Goal: Task Accomplishment & Management: Manage account settings

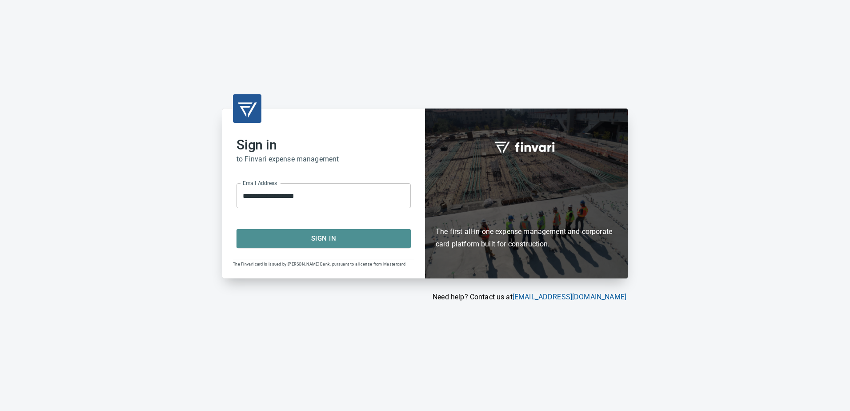
click at [310, 238] on span "Sign In" at bounding box center [323, 239] width 155 height 12
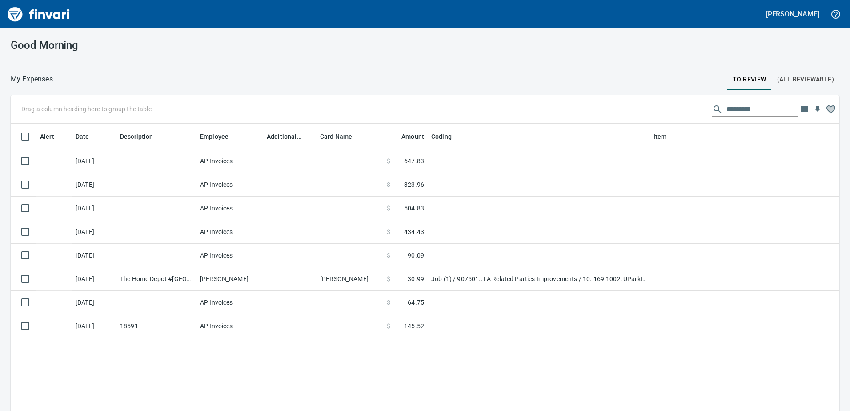
scroll to position [306, 816]
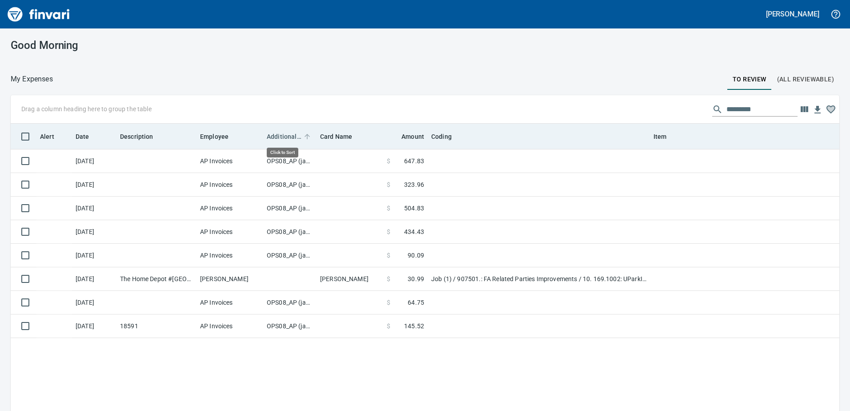
click at [281, 131] on span "Additional Reviewer" at bounding box center [284, 136] width 35 height 11
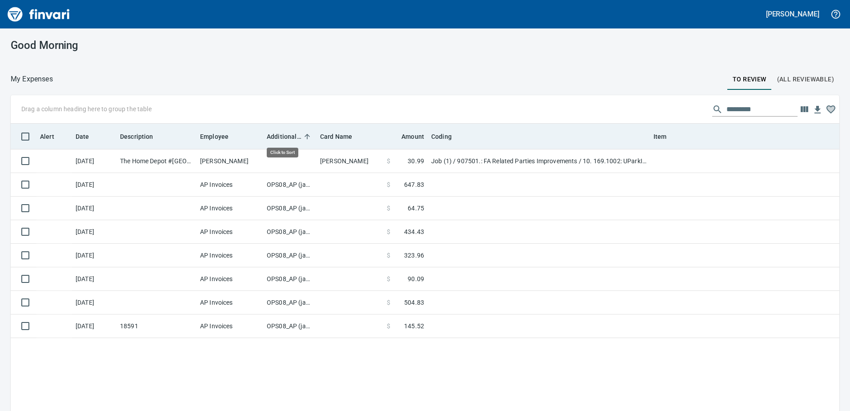
click at [280, 131] on span "Additional Reviewer" at bounding box center [284, 136] width 35 height 11
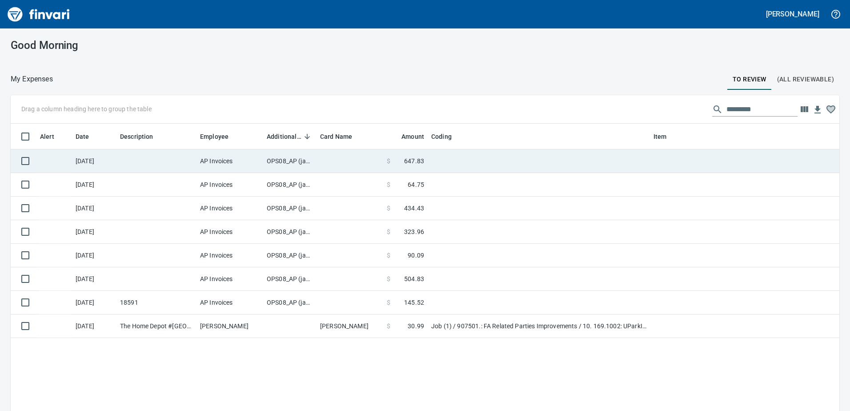
click at [282, 163] on td "OPS08_AP (janettep, samr)" at bounding box center [289, 161] width 53 height 24
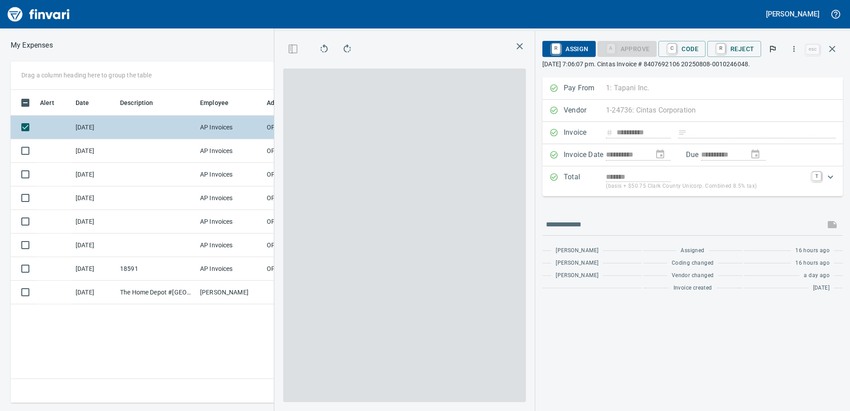
scroll to position [300, 600]
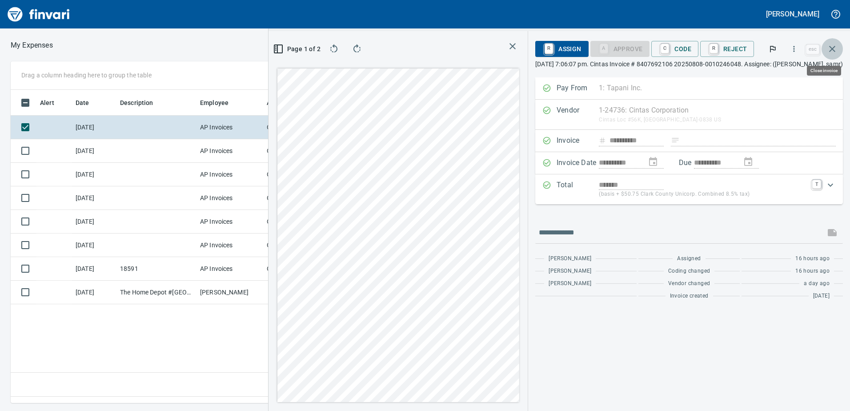
drag, startPoint x: 833, startPoint y: 45, endPoint x: 695, endPoint y: 73, distance: 141.0
click at [833, 45] on icon "button" at bounding box center [832, 49] width 11 height 11
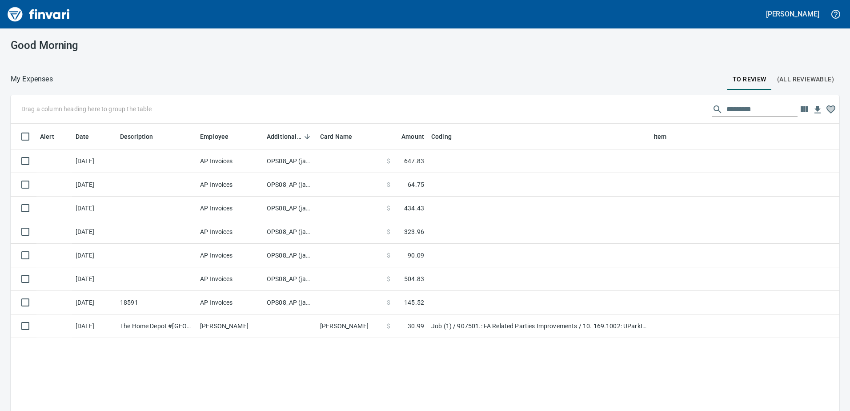
scroll to position [1, 1]
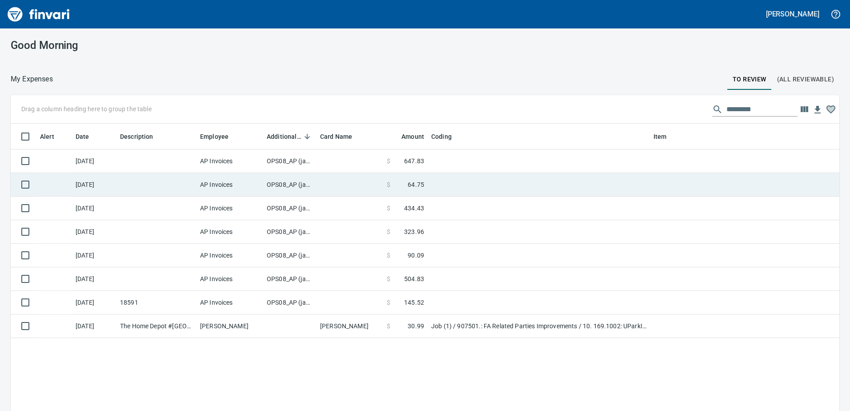
click at [296, 185] on td "OPS08_AP (janettep, samr)" at bounding box center [289, 185] width 53 height 24
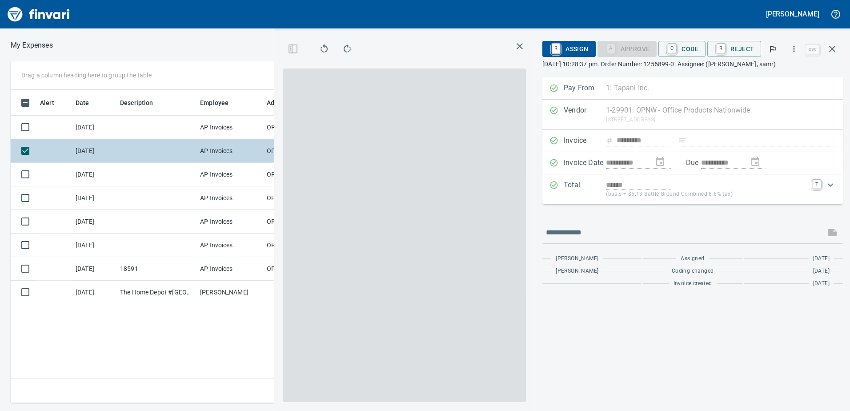
scroll to position [300, 600]
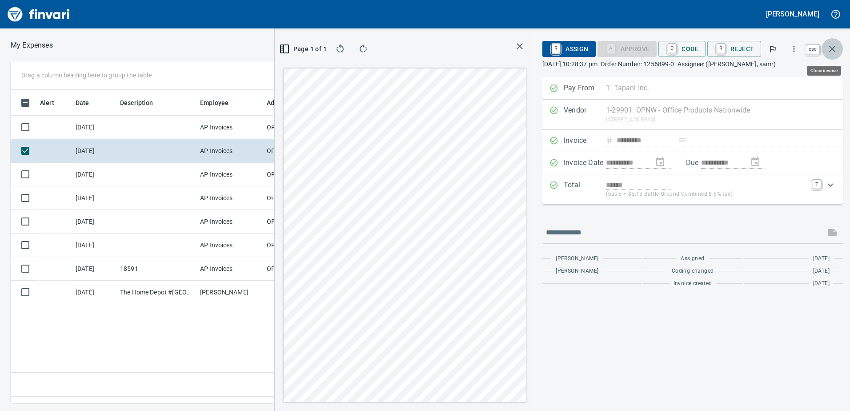
click at [835, 48] on icon "button" at bounding box center [832, 49] width 11 height 11
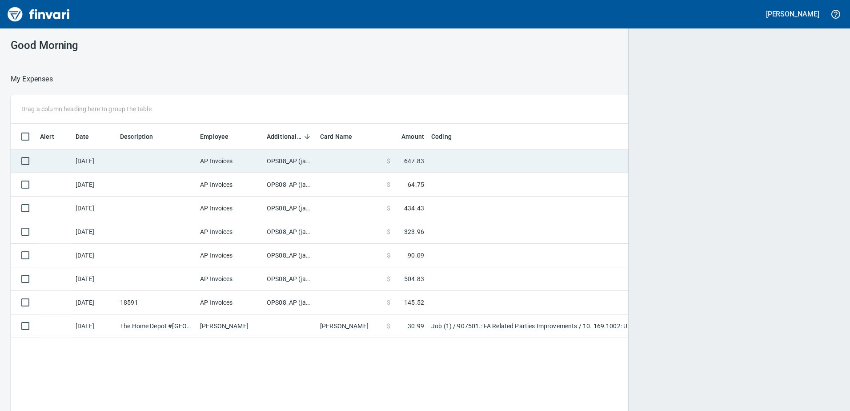
scroll to position [306, 814]
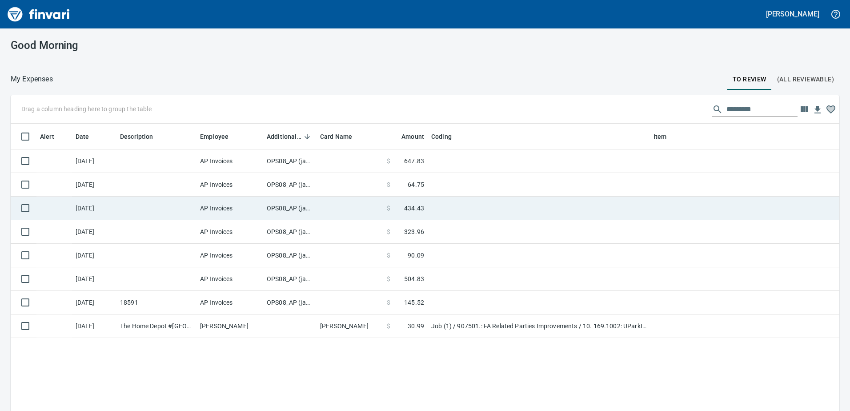
click at [293, 210] on td "OPS08_AP (janettep, samr)" at bounding box center [289, 209] width 53 height 24
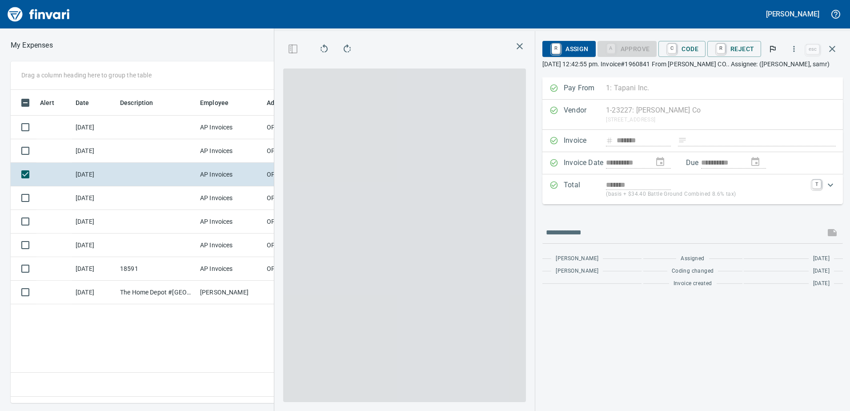
scroll to position [300, 600]
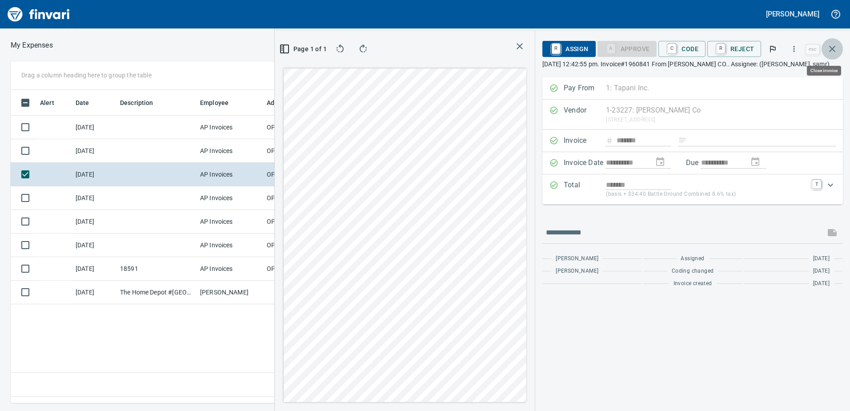
click at [833, 50] on icon "button" at bounding box center [832, 49] width 11 height 11
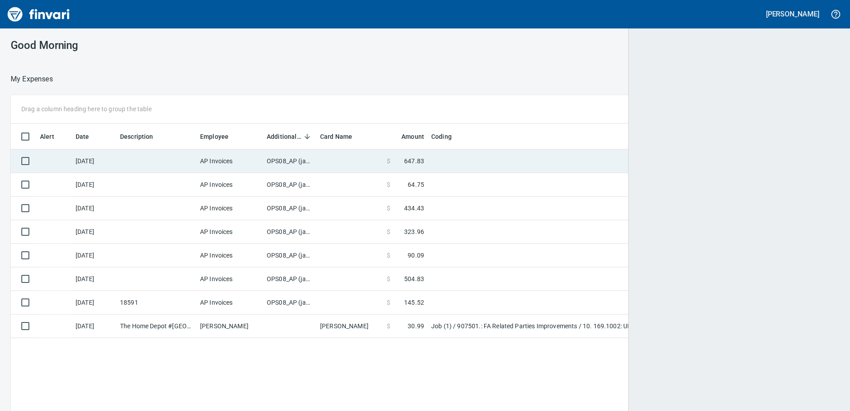
scroll to position [306, 816]
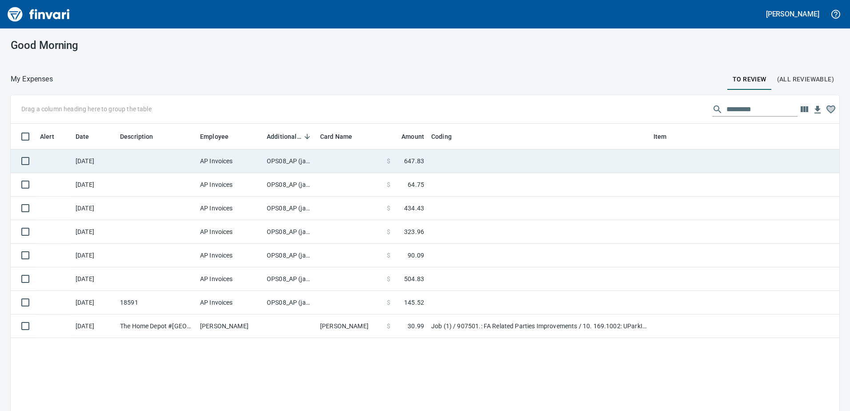
click at [302, 159] on td "OPS08_AP (janettep, samr)" at bounding box center [289, 161] width 53 height 24
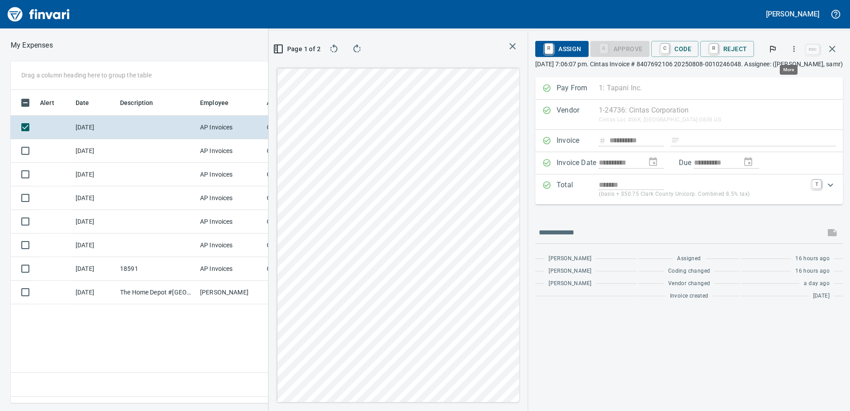
scroll to position [300, 600]
click at [795, 47] on icon "button" at bounding box center [794, 49] width 1 height 6
click at [795, 47] on div at bounding box center [425, 205] width 850 height 411
click at [829, 46] on icon "button" at bounding box center [832, 49] width 11 height 11
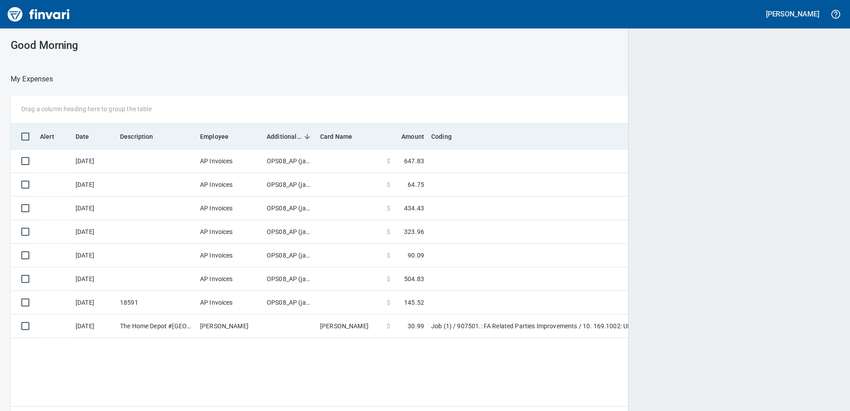
scroll to position [306, 814]
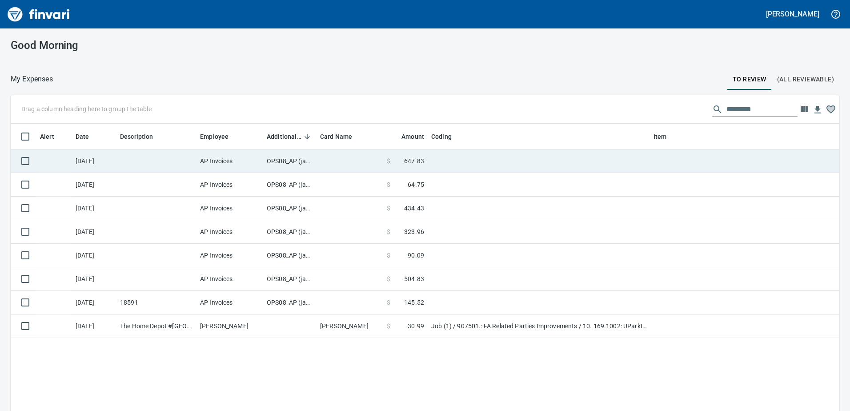
click at [704, 166] on td at bounding box center [694, 161] width 89 height 24
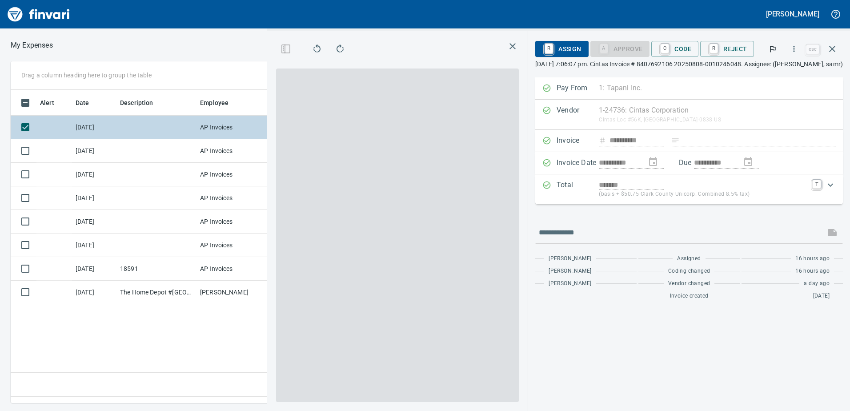
scroll to position [300, 600]
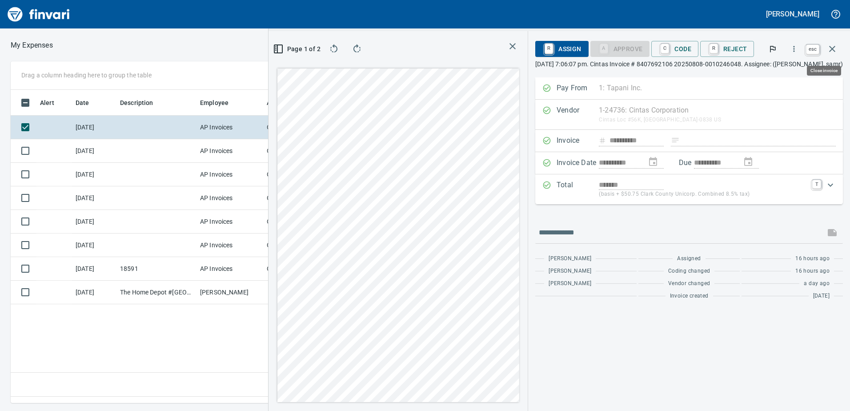
click at [832, 46] on icon "button" at bounding box center [832, 49] width 11 height 11
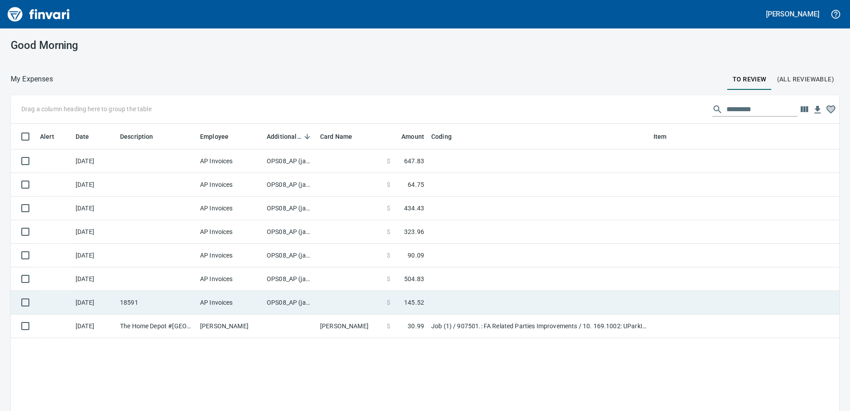
click at [297, 299] on td "OPS08_AP (janettep, samr)" at bounding box center [289, 303] width 53 height 24
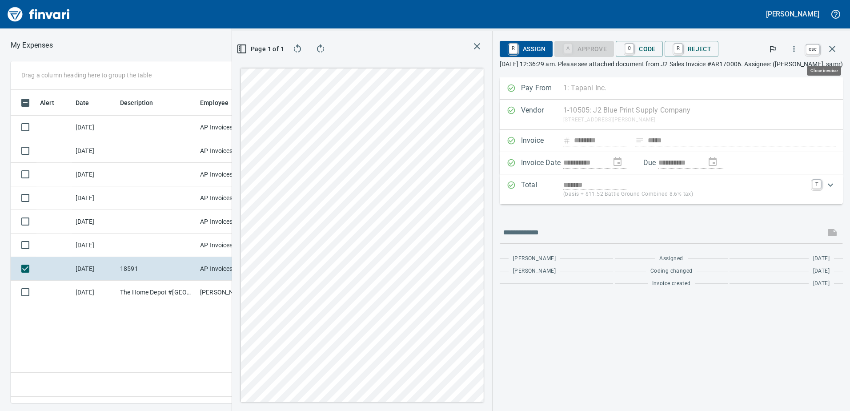
click at [834, 46] on icon "button" at bounding box center [832, 49] width 11 height 11
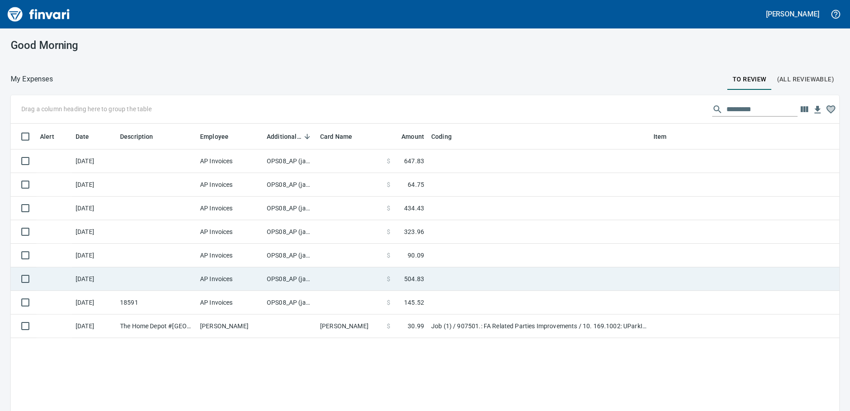
click at [298, 279] on td "OPS08_AP (janettep, samr)" at bounding box center [289, 279] width 53 height 24
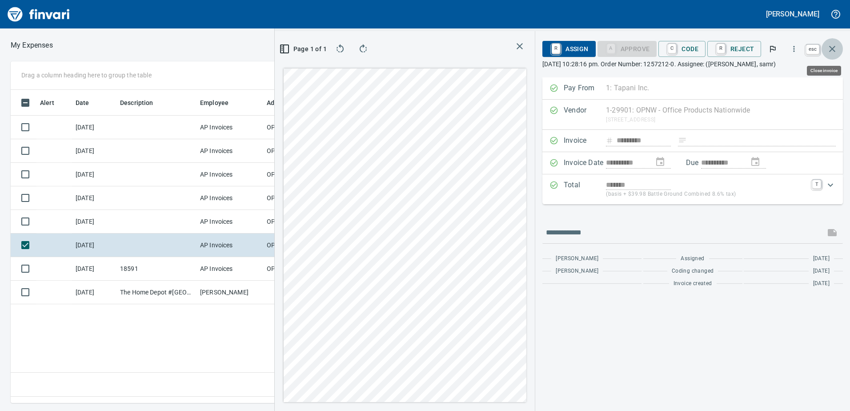
click at [838, 46] on button "button" at bounding box center [832, 48] width 21 height 21
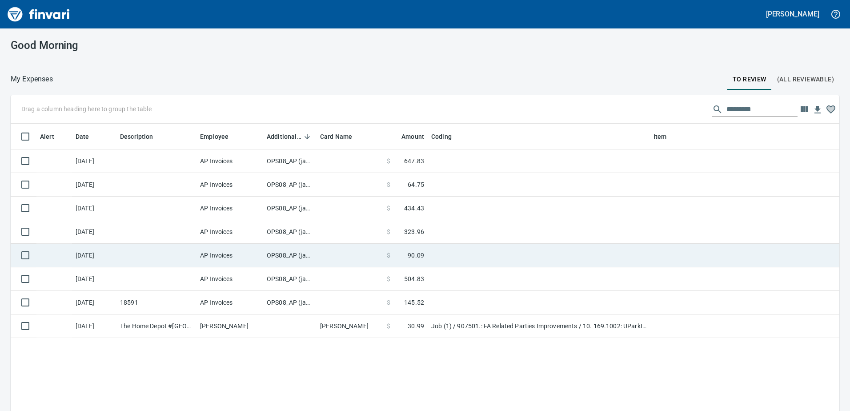
click at [289, 253] on td "OPS08_AP (janettep, samr)" at bounding box center [289, 256] width 53 height 24
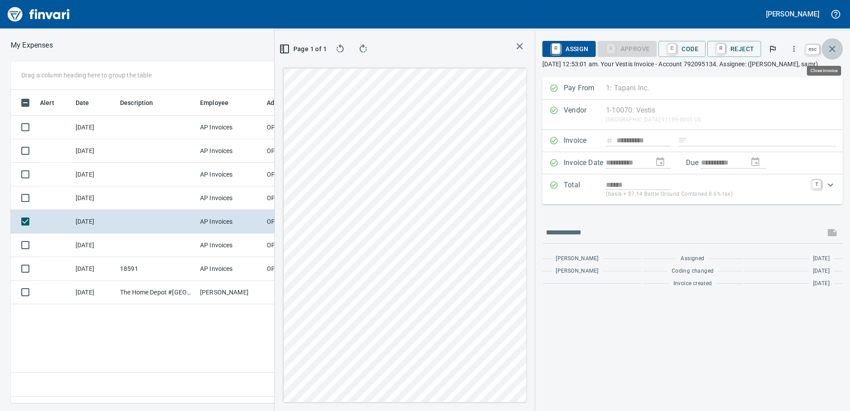
click at [830, 46] on icon "button" at bounding box center [832, 49] width 11 height 11
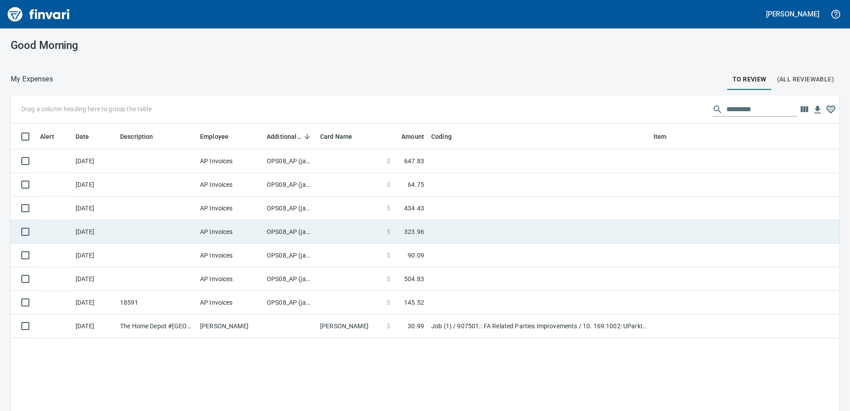
click at [277, 232] on td "OPS08_AP (janettep, samr)" at bounding box center [289, 232] width 53 height 24
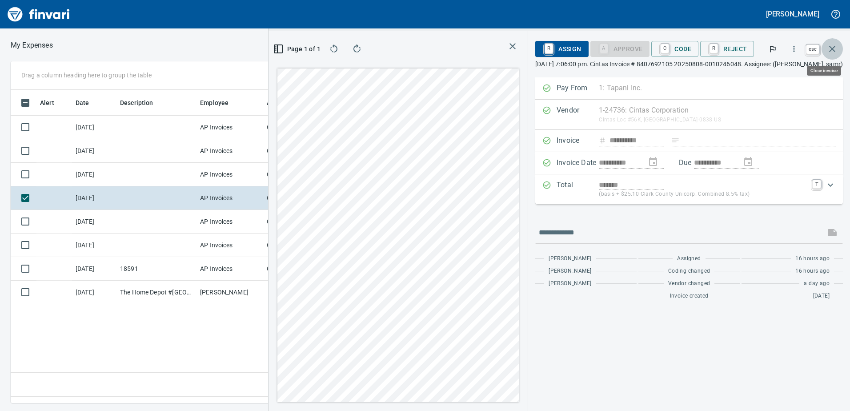
click at [835, 48] on icon "button" at bounding box center [832, 49] width 11 height 11
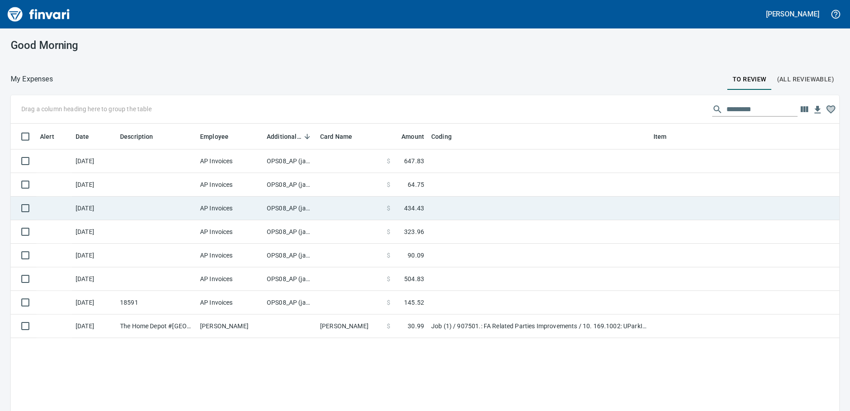
click at [299, 209] on td "OPS08_AP (janettep, samr)" at bounding box center [289, 209] width 53 height 24
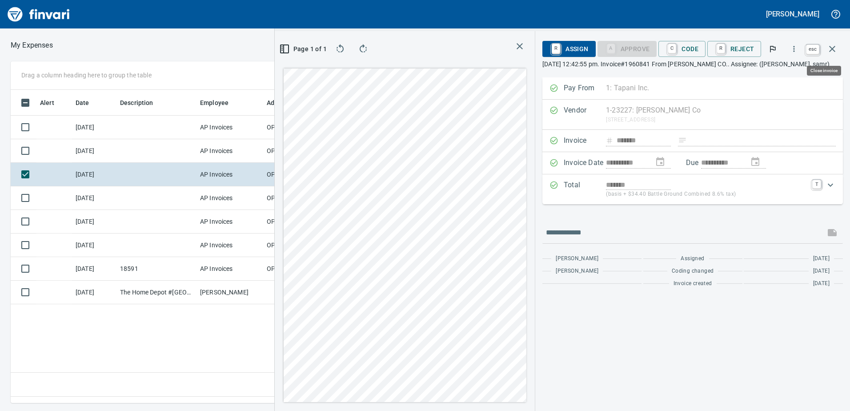
click at [831, 47] on icon "button" at bounding box center [832, 49] width 6 height 6
